Goal: Check status: Check status

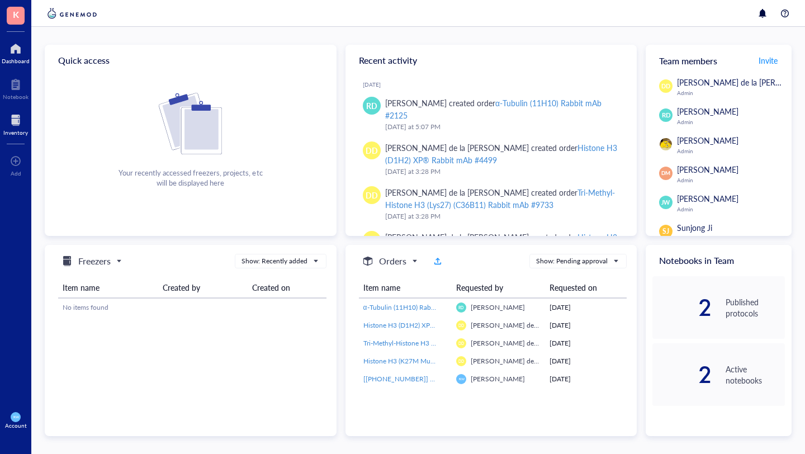
click at [15, 124] on div at bounding box center [15, 120] width 25 height 18
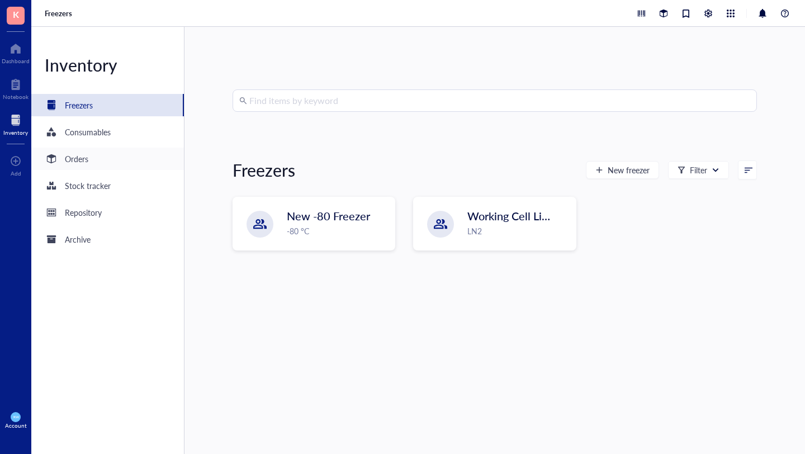
click at [88, 167] on div "Orders" at bounding box center [107, 159] width 153 height 22
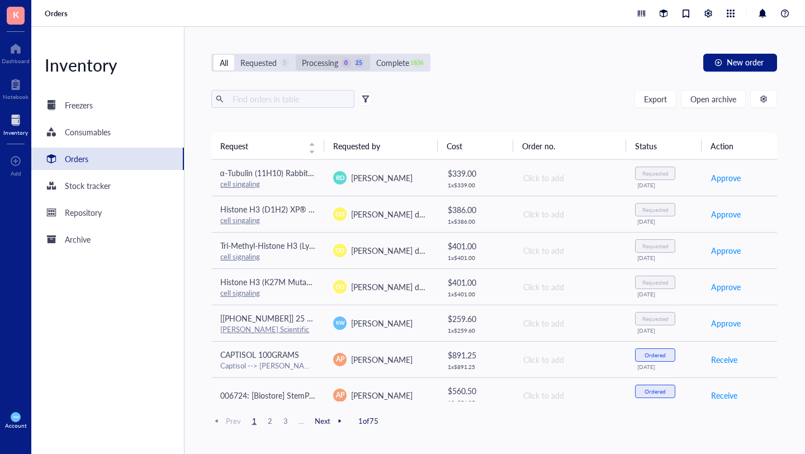
click at [323, 59] on div "Processing" at bounding box center [320, 62] width 36 height 12
click at [296, 55] on input "Processing 0 25" at bounding box center [296, 55] width 0 height 0
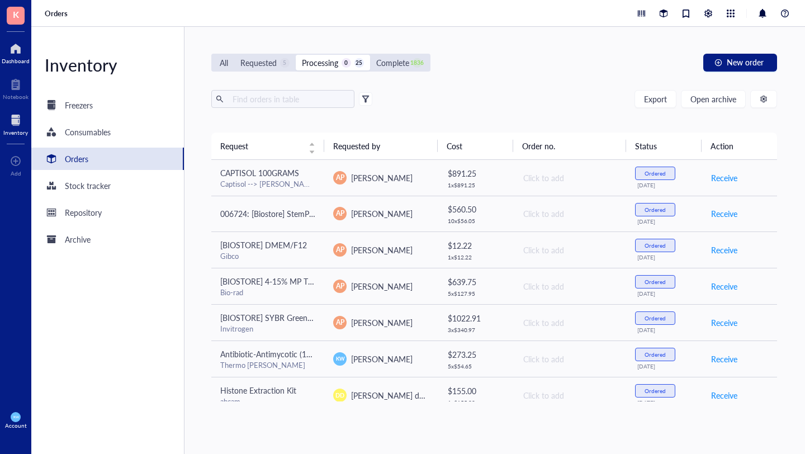
click at [12, 53] on div at bounding box center [16, 49] width 28 height 18
